Goal: Task Accomplishment & Management: Manage account settings

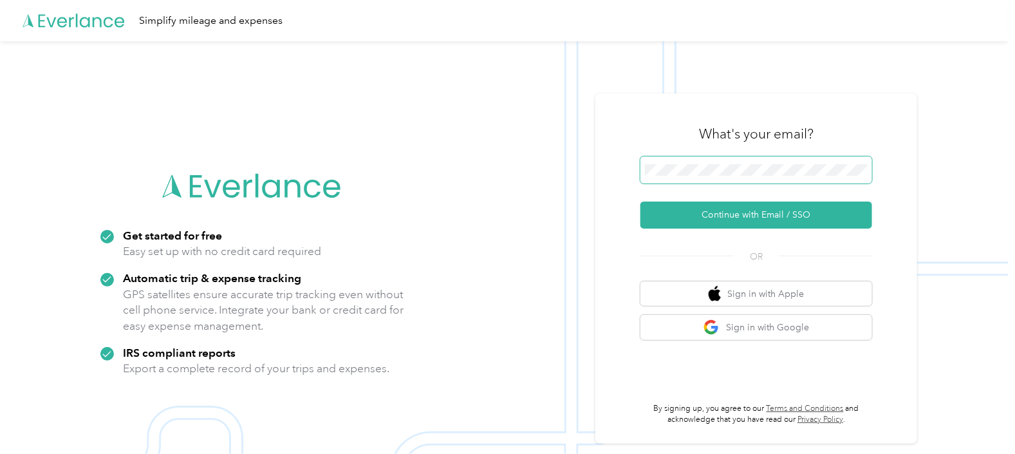
click at [767, 177] on span at bounding box center [756, 169] width 232 height 27
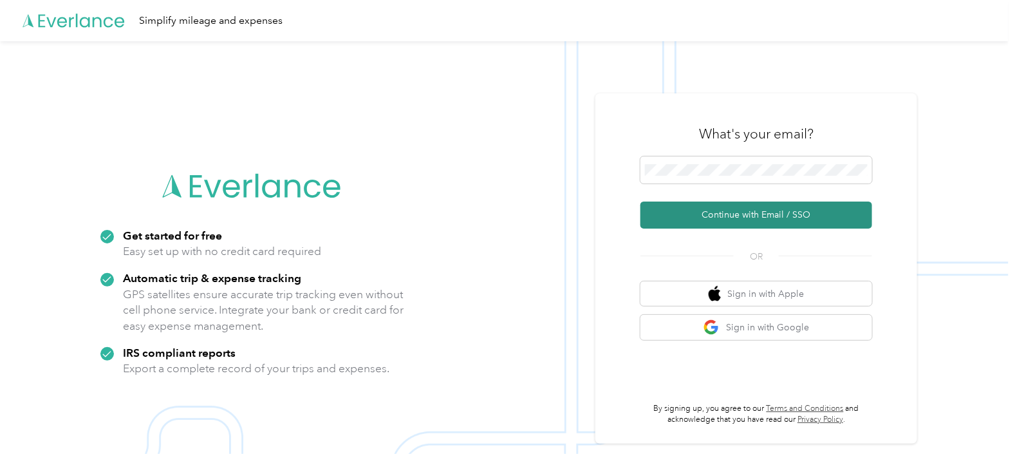
click at [710, 210] on button "Continue with Email / SSO" at bounding box center [756, 214] width 232 height 27
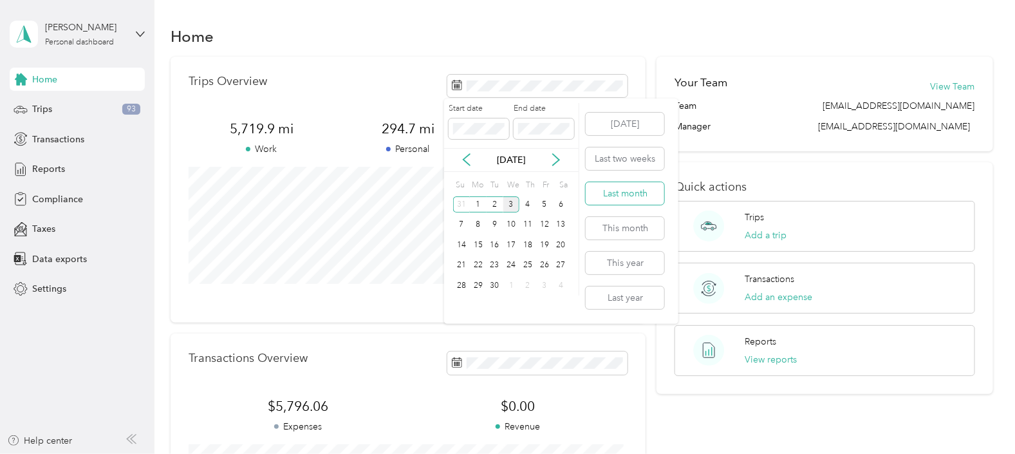
click at [611, 197] on button "Last month" at bounding box center [625, 193] width 79 height 23
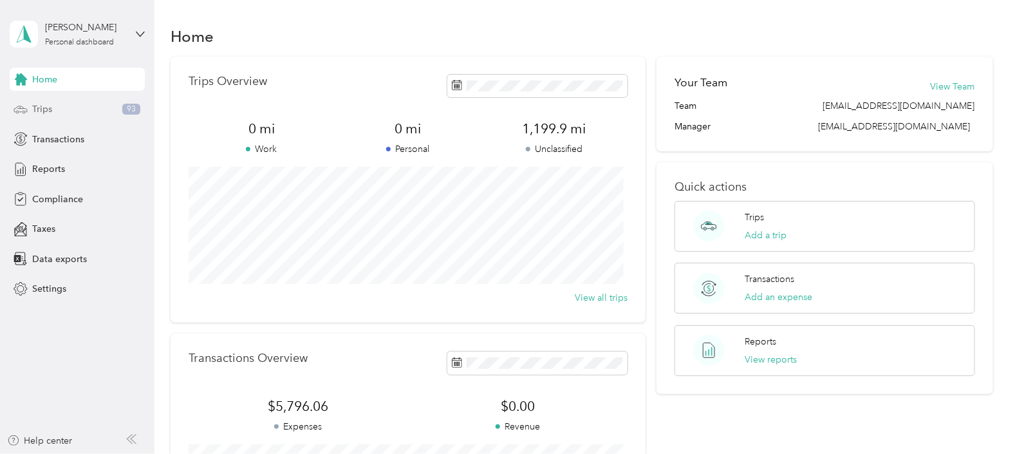
click at [63, 113] on div "Trips 93" at bounding box center [77, 109] width 135 height 23
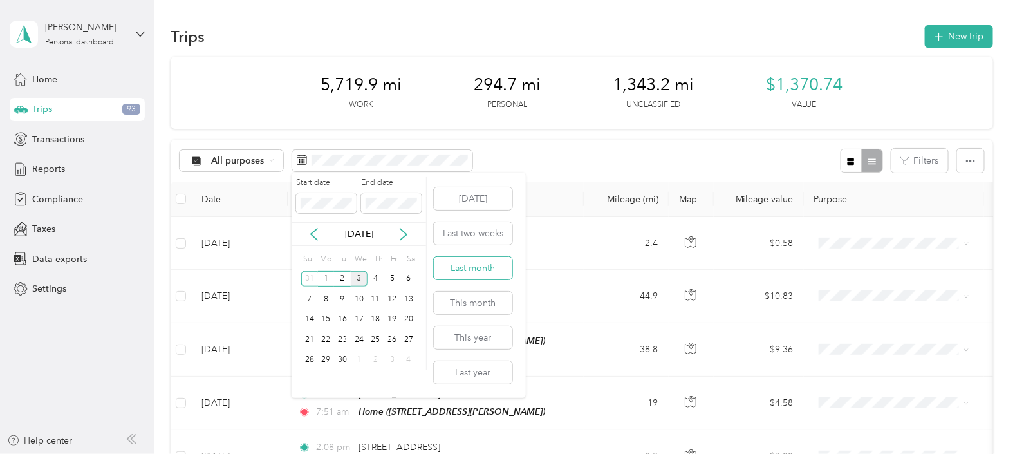
click at [456, 270] on button "Last month" at bounding box center [473, 268] width 79 height 23
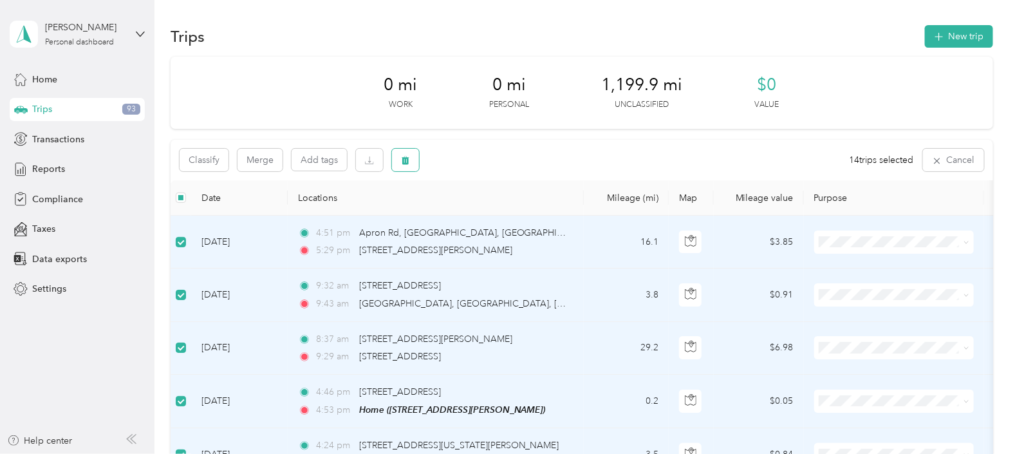
click at [415, 154] on button "button" at bounding box center [405, 160] width 27 height 23
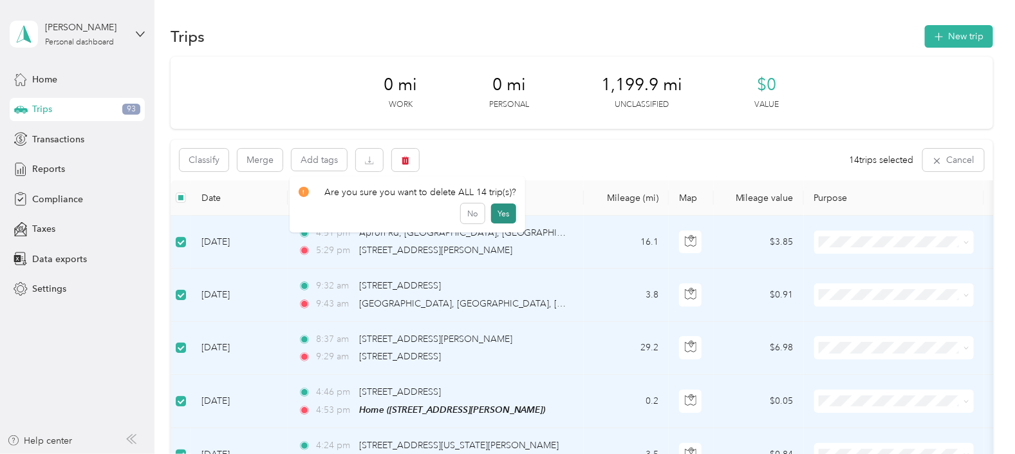
click at [509, 212] on button "Yes" at bounding box center [503, 213] width 25 height 21
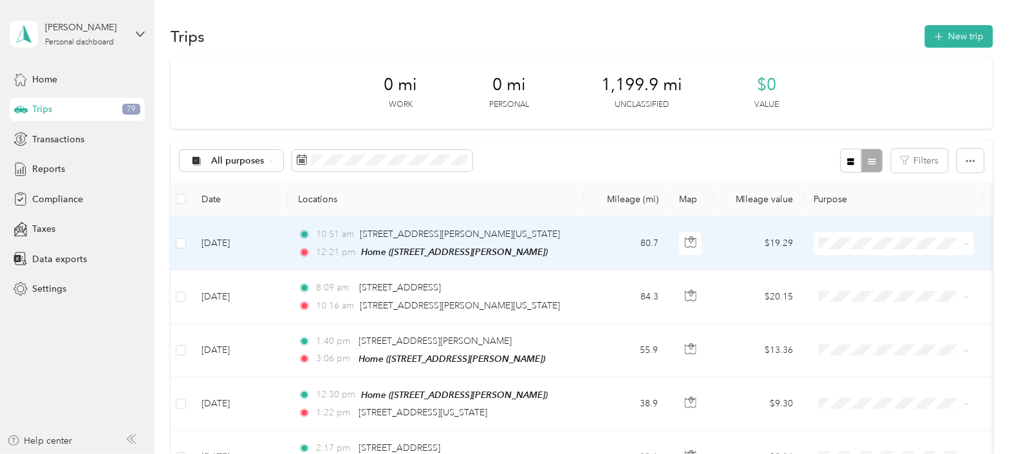
click at [855, 273] on li "Phoenix Contact" at bounding box center [894, 266] width 160 height 23
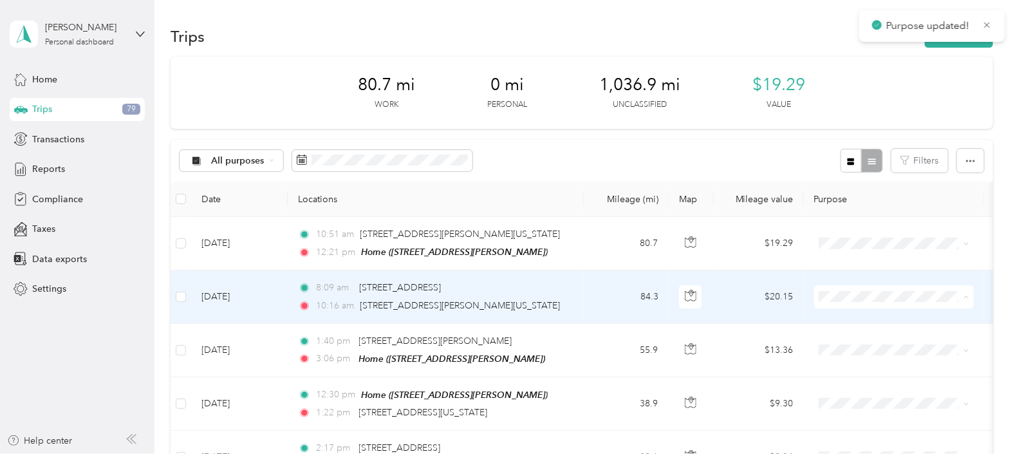
click at [853, 311] on li "Phoenix Contact" at bounding box center [894, 319] width 160 height 23
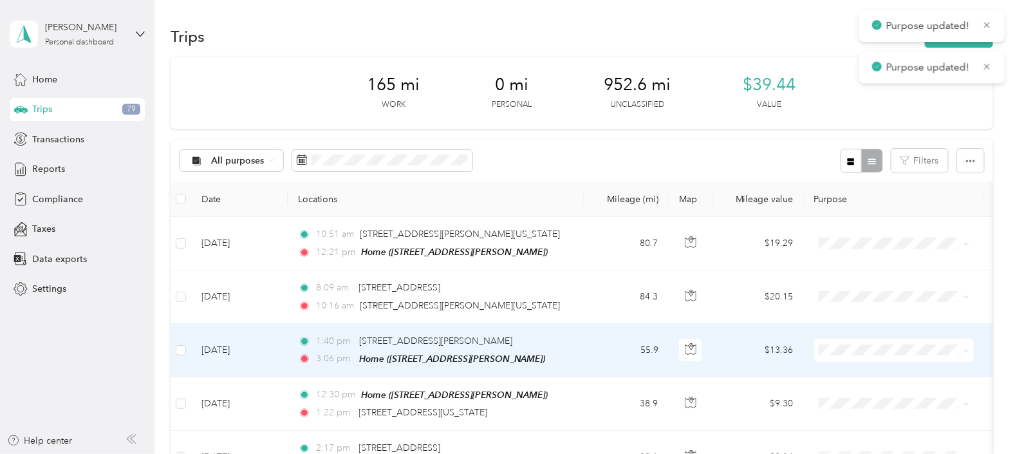
click at [848, 342] on span at bounding box center [894, 349] width 160 height 23
click at [874, 373] on span "Phoenix Contact" at bounding box center [904, 372] width 119 height 14
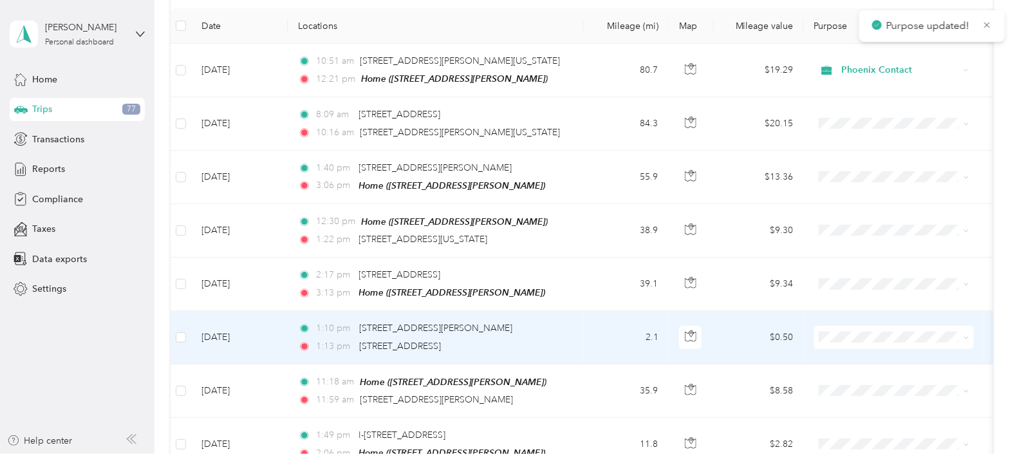
scroll to position [174, 0]
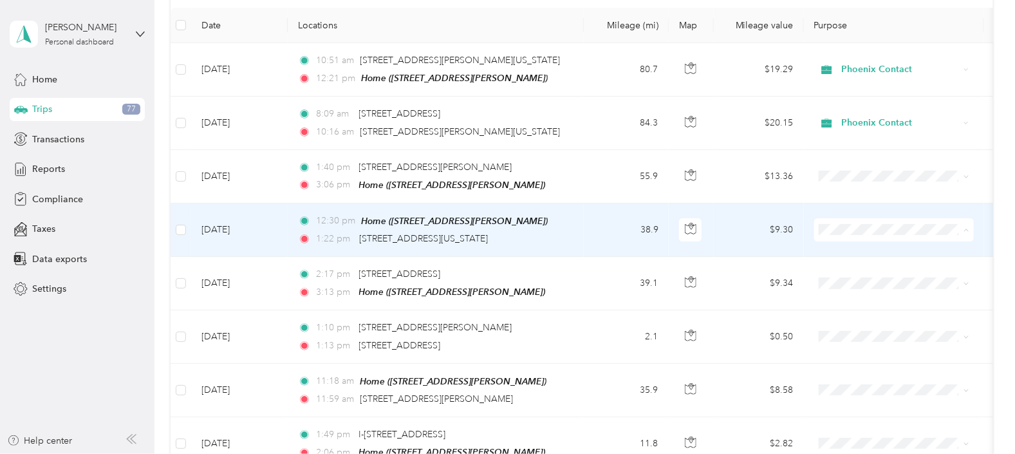
click at [869, 247] on span "Phoenix Contact" at bounding box center [904, 252] width 119 height 14
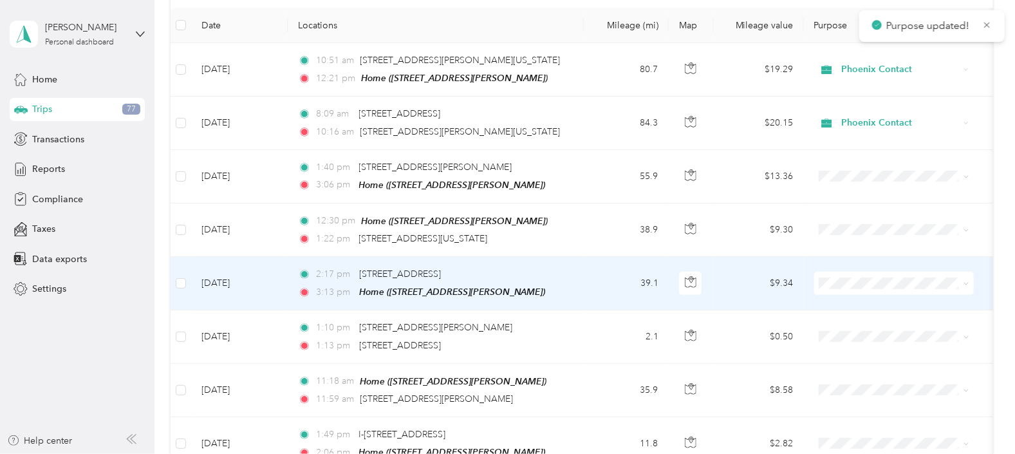
click at [850, 273] on span at bounding box center [894, 283] width 160 height 23
click at [844, 306] on span "Phoenix Contact" at bounding box center [894, 304] width 142 height 14
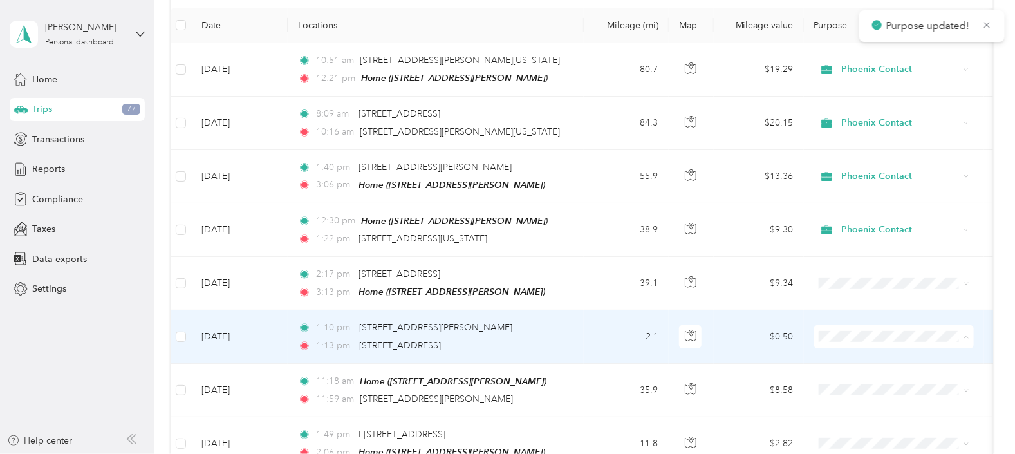
click at [848, 350] on span "Phoenix Contact" at bounding box center [904, 357] width 119 height 14
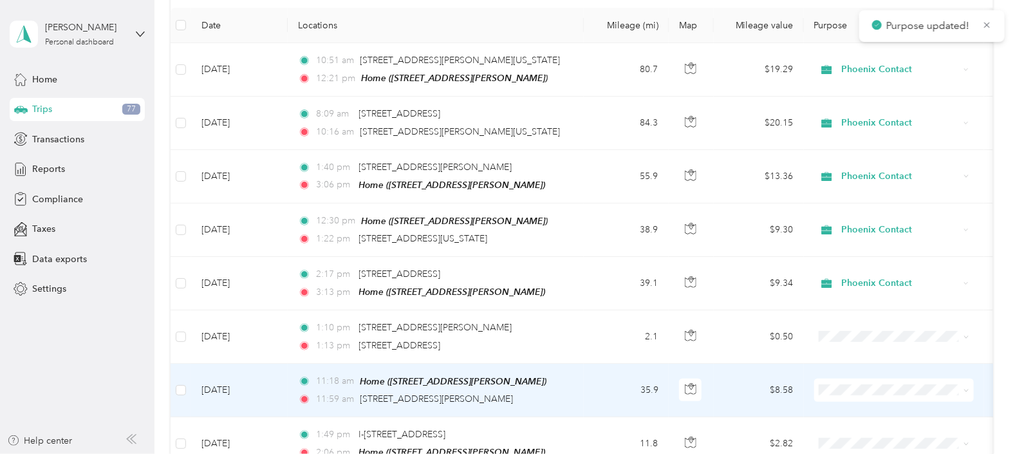
click at [859, 403] on span "Phoenix Contact" at bounding box center [904, 410] width 119 height 14
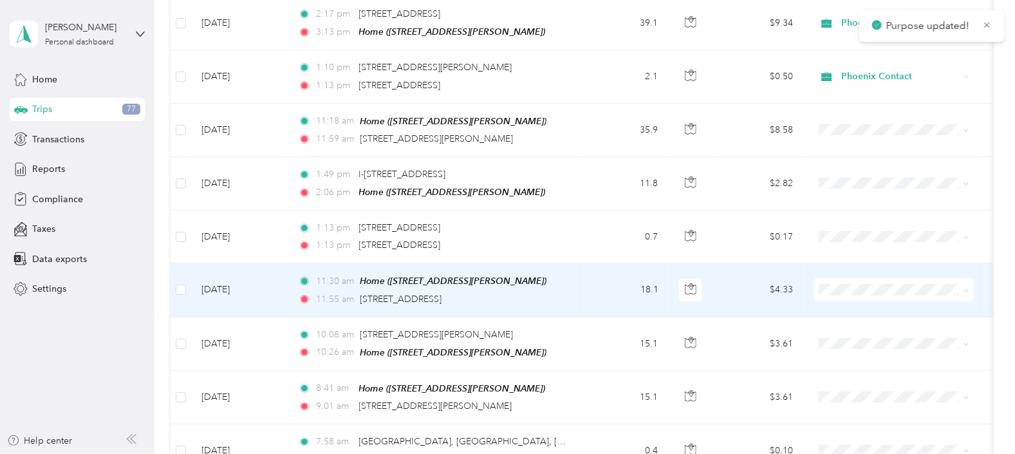
scroll to position [447, 0]
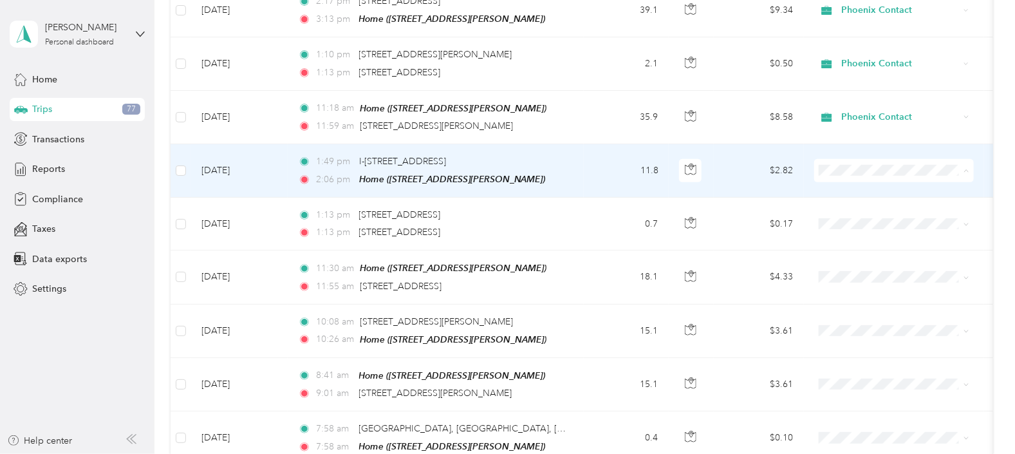
click at [852, 186] on span "Phoenix Contact" at bounding box center [904, 190] width 119 height 14
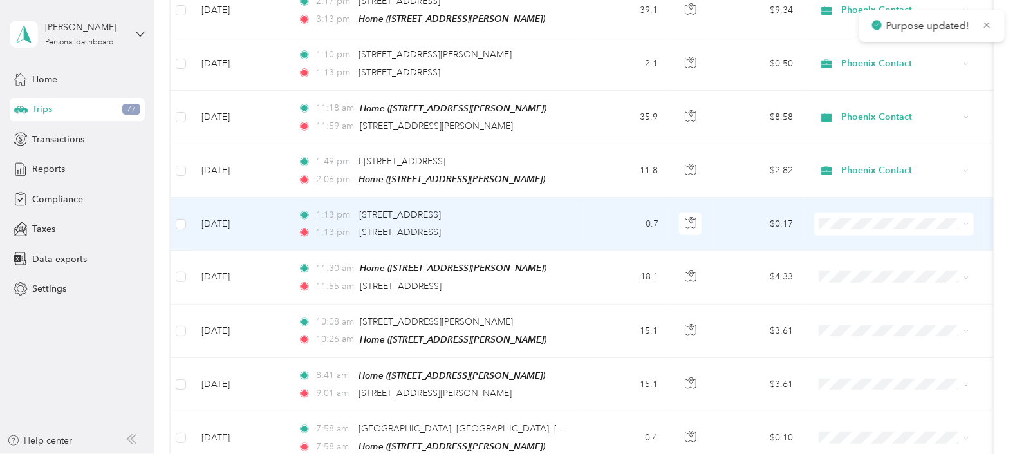
click at [856, 238] on span "Phoenix Contact" at bounding box center [904, 243] width 119 height 14
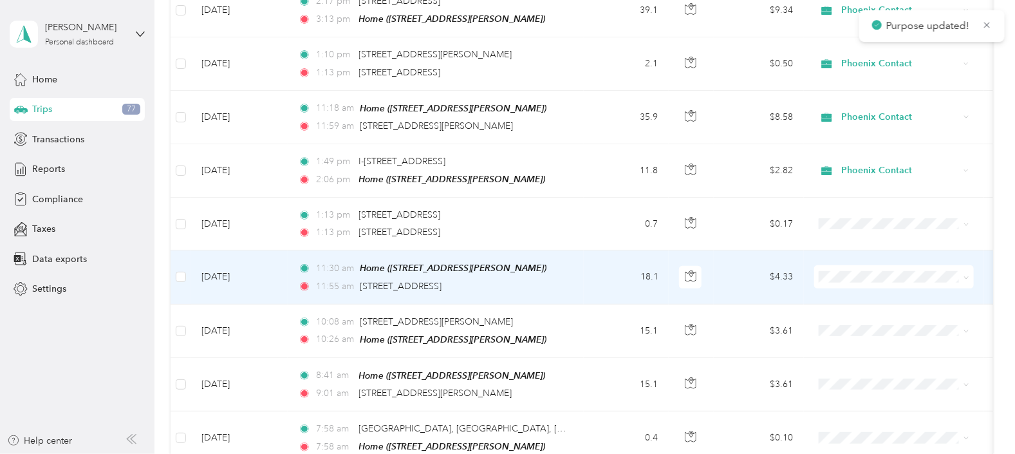
click at [847, 291] on span "Phoenix Contact" at bounding box center [904, 295] width 119 height 14
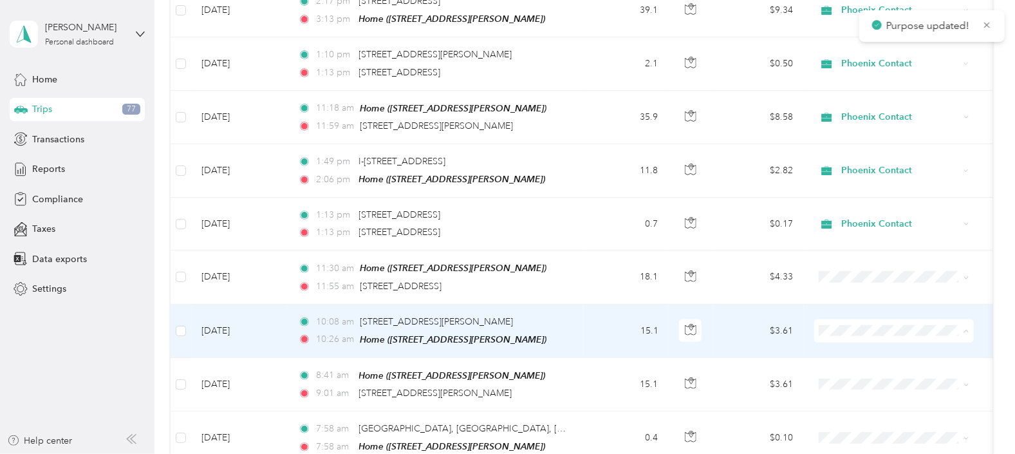
click at [851, 345] on span "Phoenix Contact" at bounding box center [904, 348] width 119 height 14
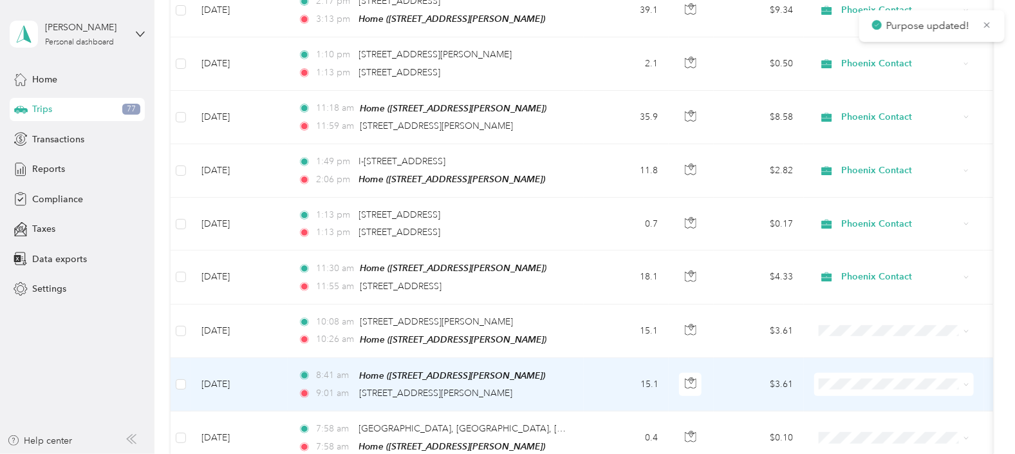
click at [861, 393] on li "Phoenix Contact" at bounding box center [894, 398] width 160 height 23
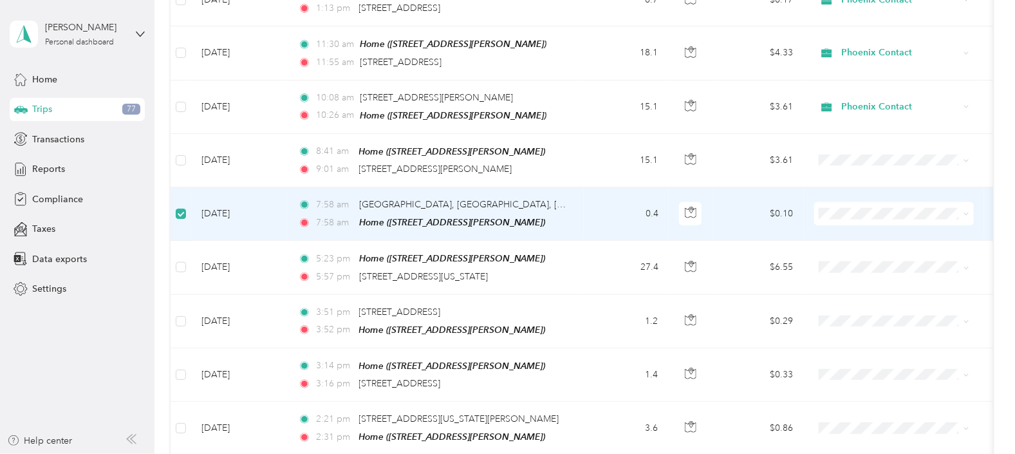
scroll to position [668, 0]
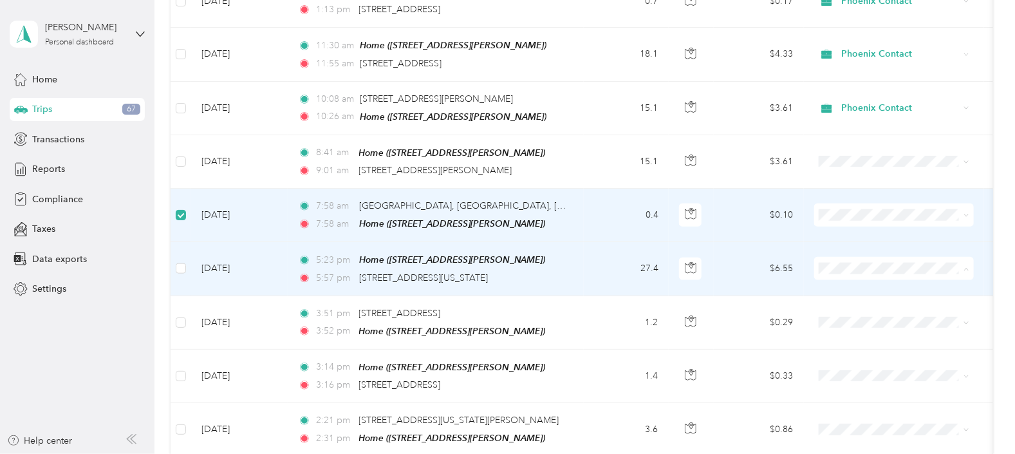
click at [843, 279] on span "Phoenix Contact" at bounding box center [894, 284] width 142 height 14
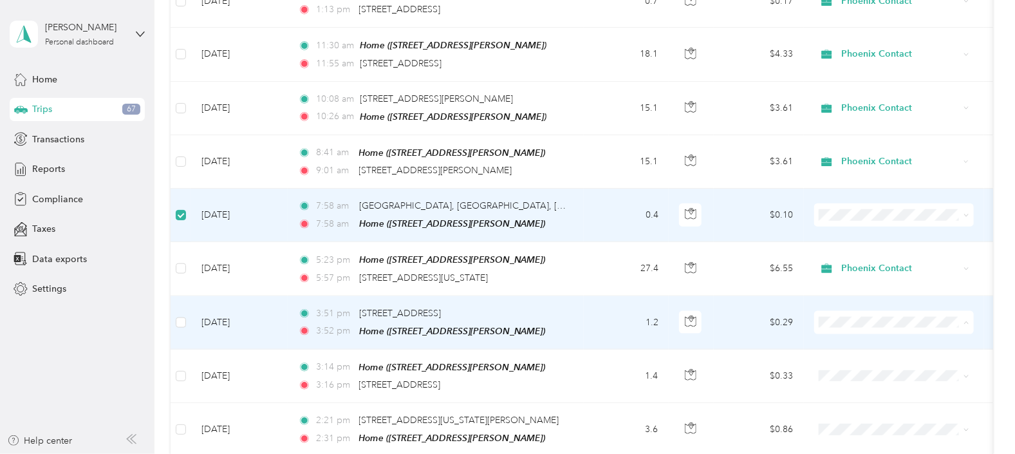
click at [901, 328] on li "Phoenix Contact" at bounding box center [894, 337] width 160 height 23
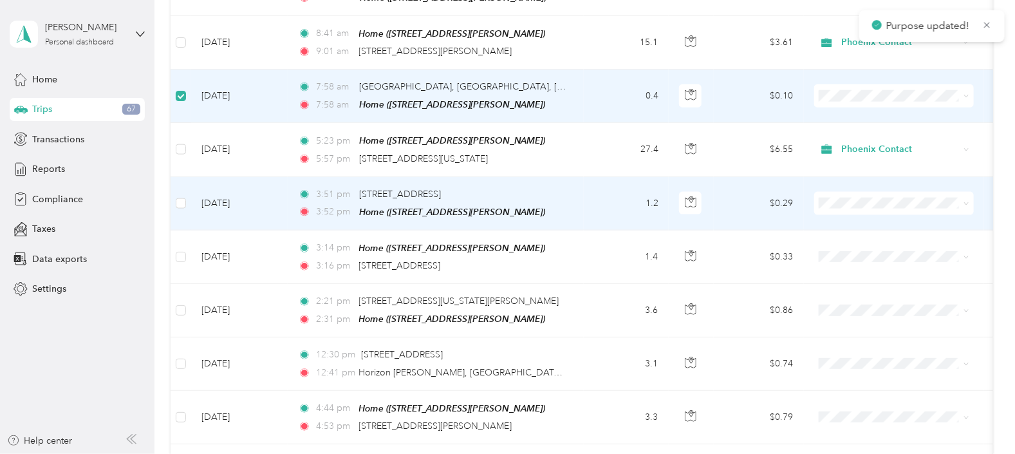
scroll to position [790, 0]
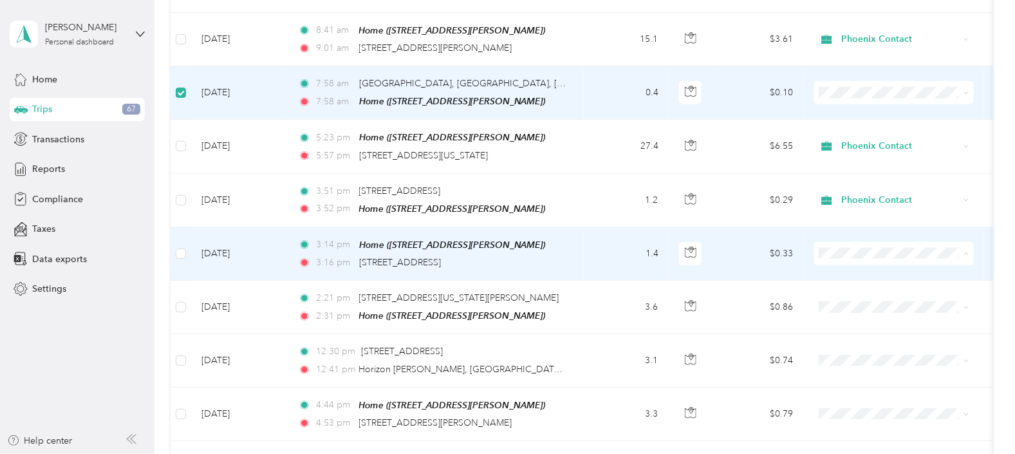
click at [859, 261] on span "Phoenix Contact" at bounding box center [904, 268] width 119 height 14
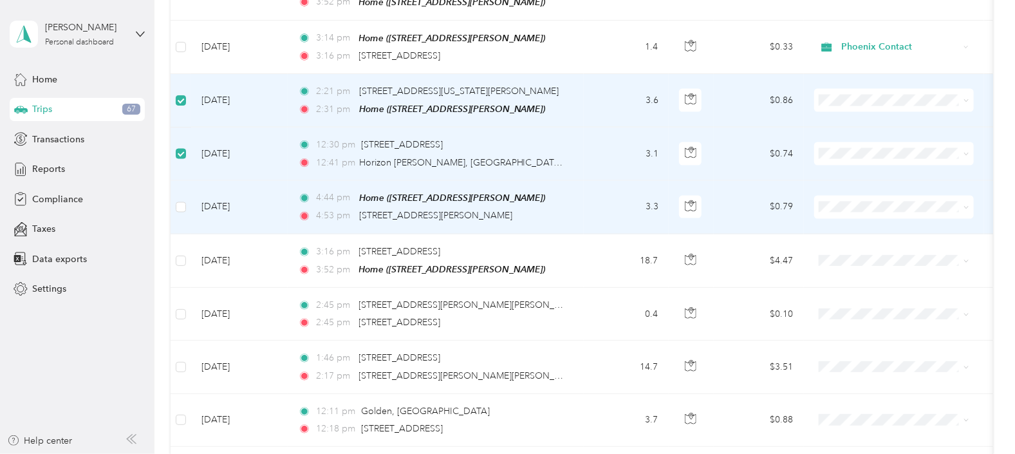
scroll to position [997, 0]
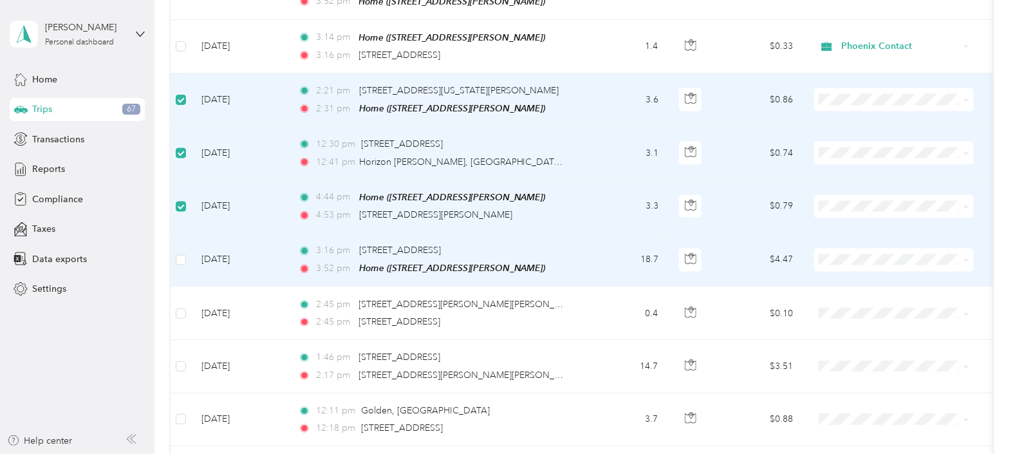
click at [858, 234] on td at bounding box center [894, 260] width 180 height 53
click at [859, 248] on span at bounding box center [894, 259] width 160 height 23
click at [848, 268] on span "Phoenix Contact" at bounding box center [904, 271] width 119 height 14
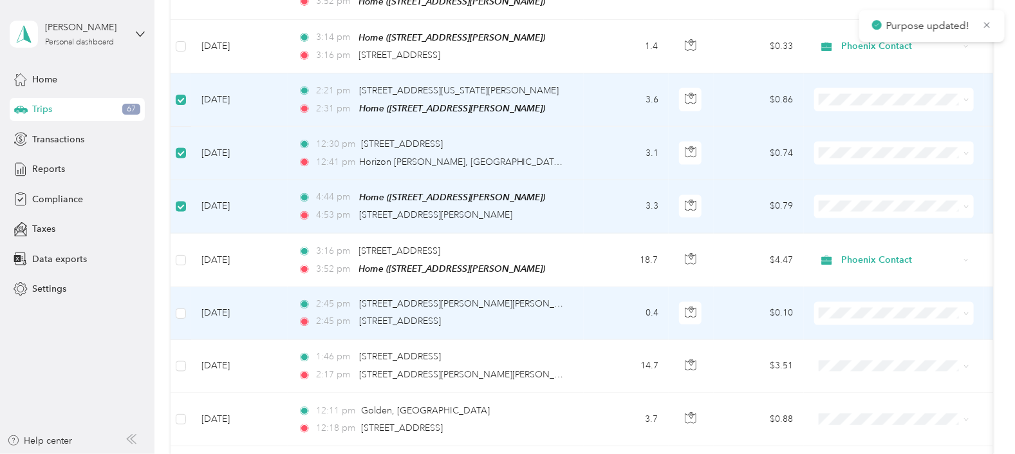
click at [853, 319] on span "Phoenix Contact" at bounding box center [904, 324] width 119 height 14
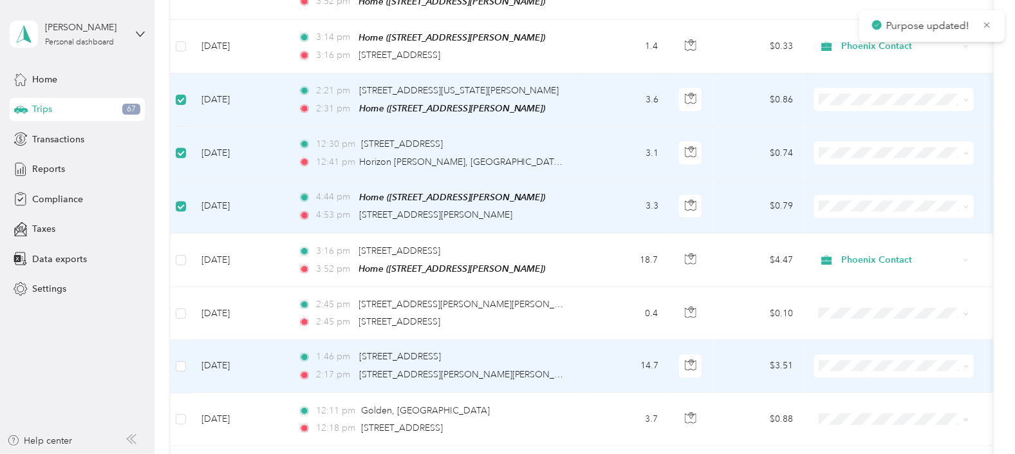
click at [856, 376] on span "Phoenix Contact" at bounding box center [904, 376] width 119 height 14
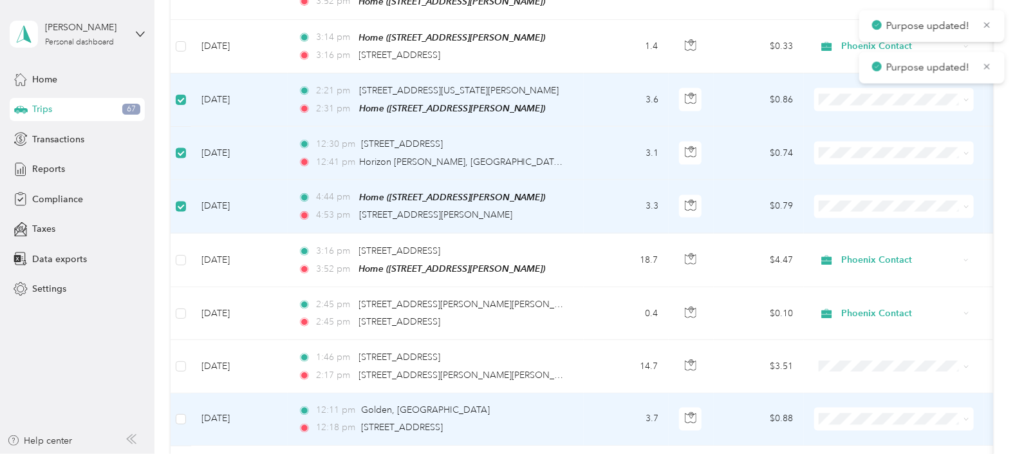
click at [851, 407] on span at bounding box center [894, 418] width 160 height 23
click at [872, 349] on li "Phoenix Contact" at bounding box center [894, 358] width 160 height 23
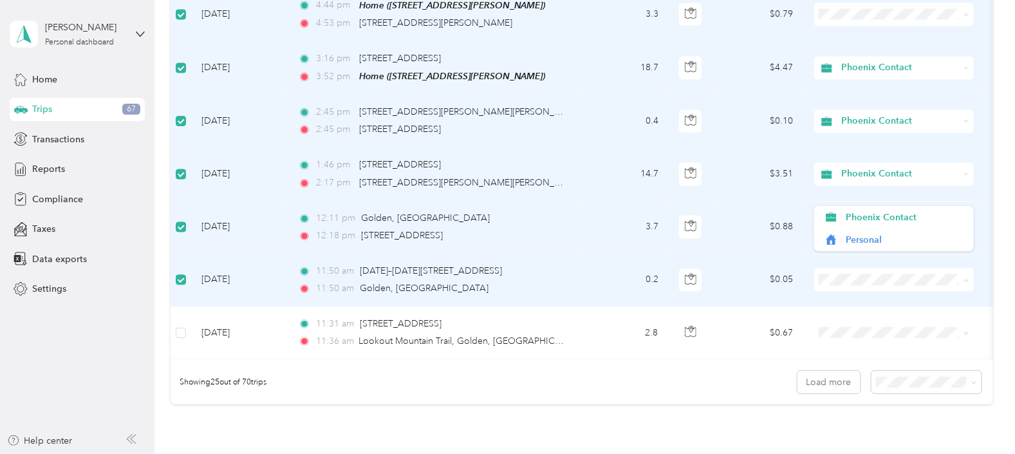
scroll to position [1263, 0]
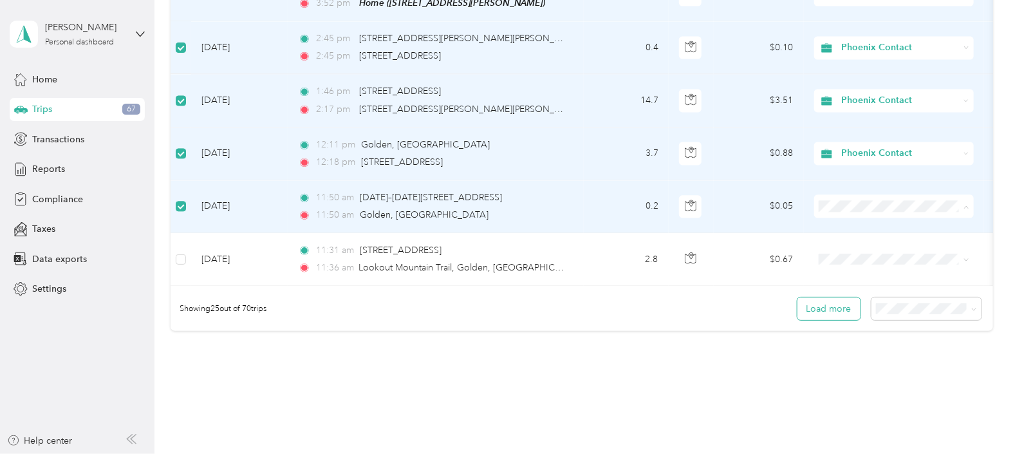
click at [817, 307] on button "Load more" at bounding box center [828, 308] width 63 height 23
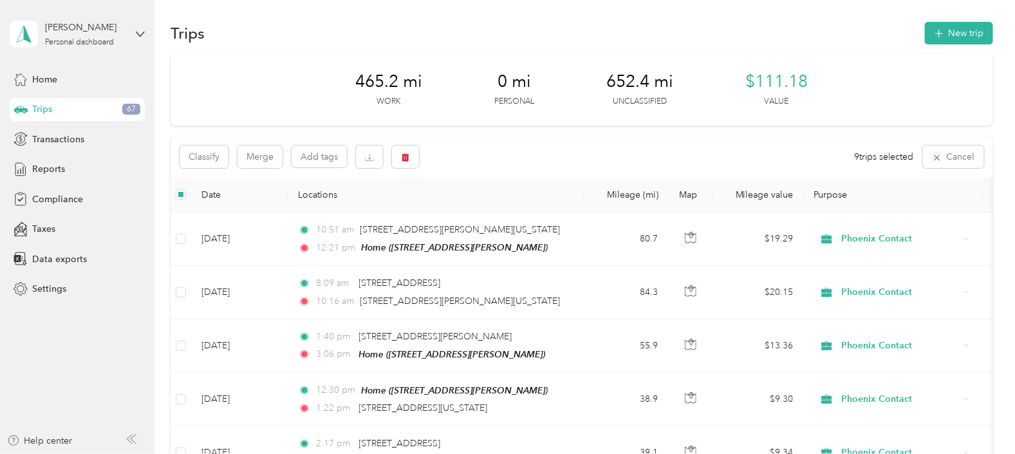
scroll to position [0, 0]
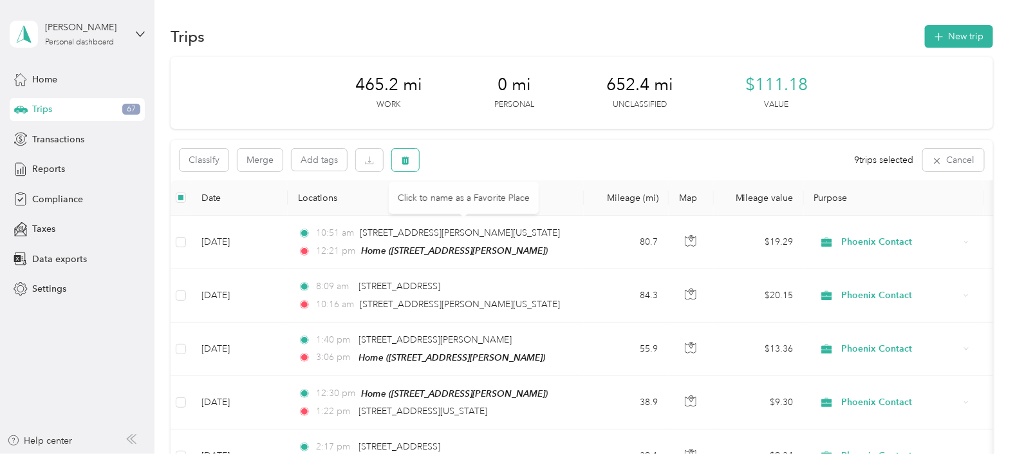
click at [406, 169] on body "Joshua J Ehr Personal dashboard Home Trips 67 Transactions Reports Compliance T…" at bounding box center [504, 227] width 1008 height 454
click at [410, 164] on button "button" at bounding box center [405, 160] width 27 height 23
click at [499, 202] on div "Are you sure you want to delete ALL 9 trip(s)? No Yes" at bounding box center [407, 204] width 231 height 57
click at [416, 158] on button "button" at bounding box center [405, 160] width 27 height 23
click at [502, 219] on button "Yes" at bounding box center [500, 213] width 25 height 21
